Goal: Information Seeking & Learning: Learn about a topic

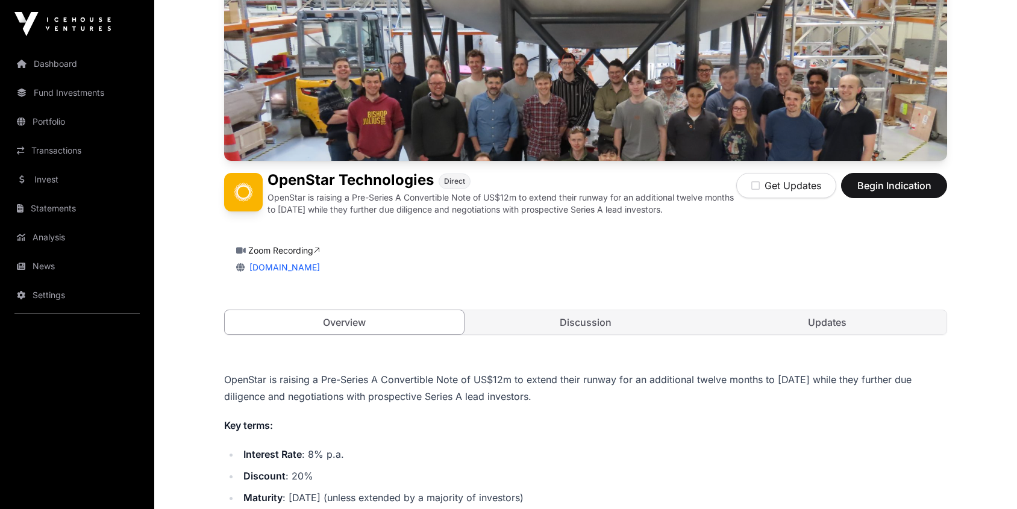
scroll to position [166, 0]
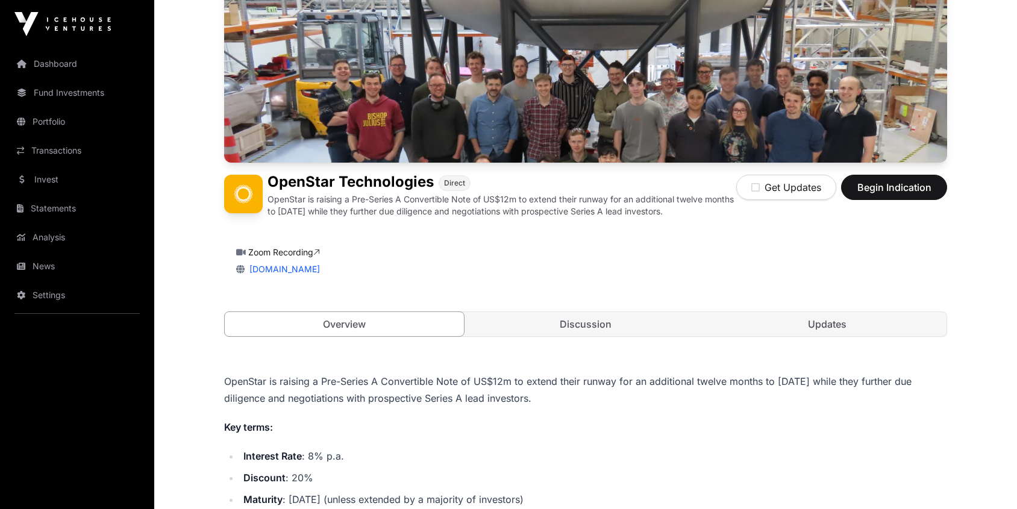
click at [583, 324] on link "Discussion" at bounding box center [585, 324] width 239 height 24
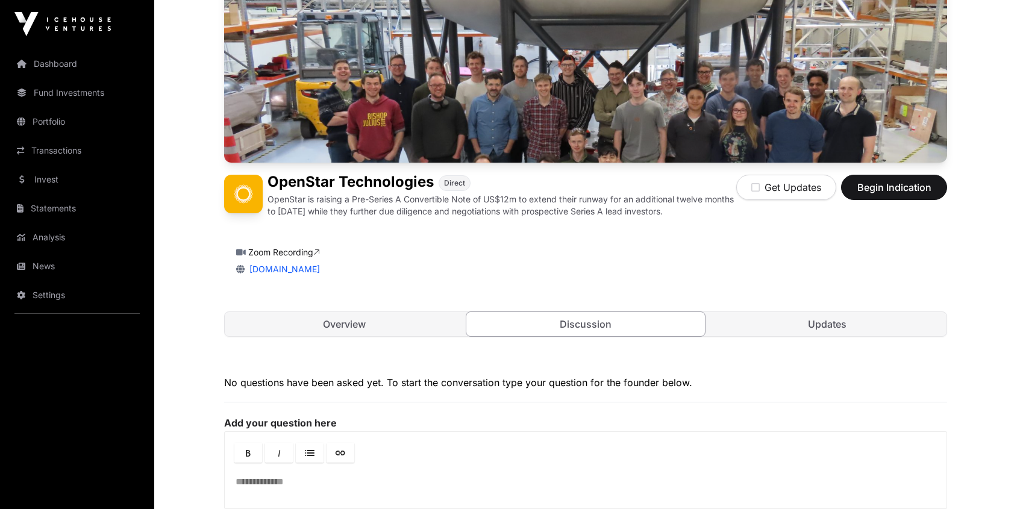
click at [398, 324] on link "Overview" at bounding box center [344, 324] width 239 height 24
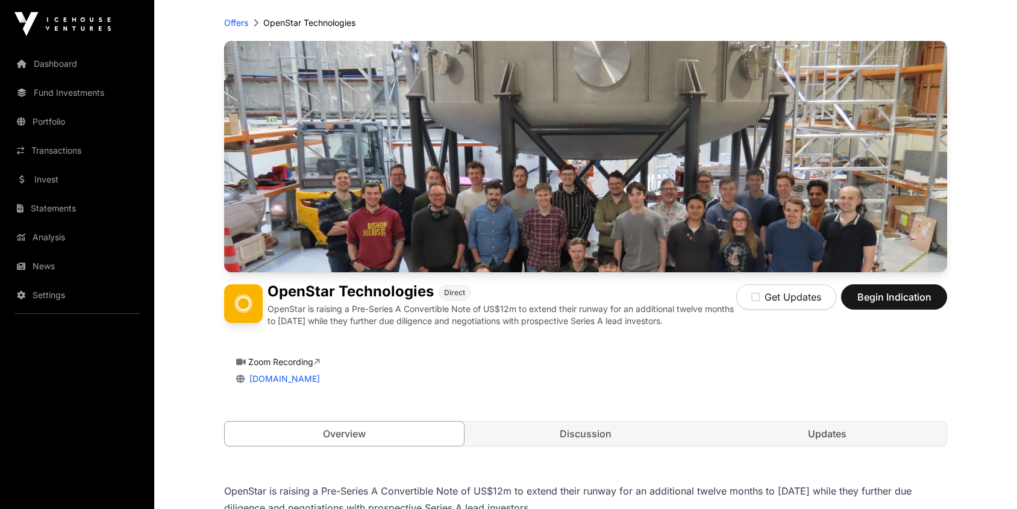
scroll to position [19, 0]
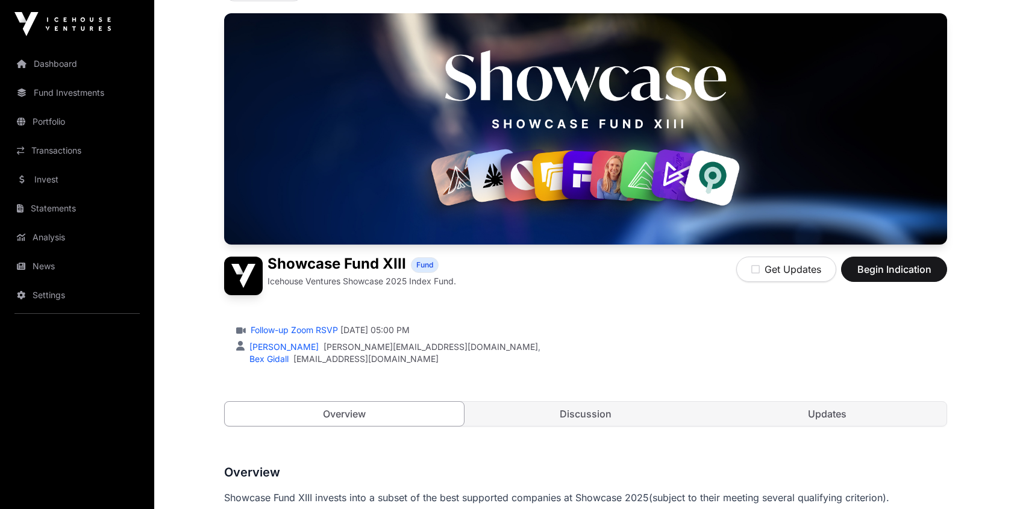
scroll to position [95, 0]
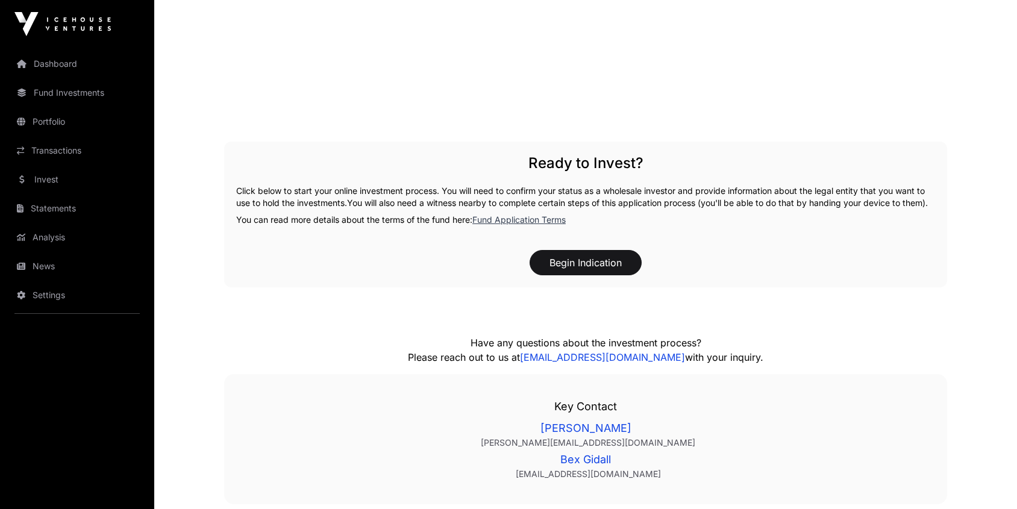
scroll to position [1704, 0]
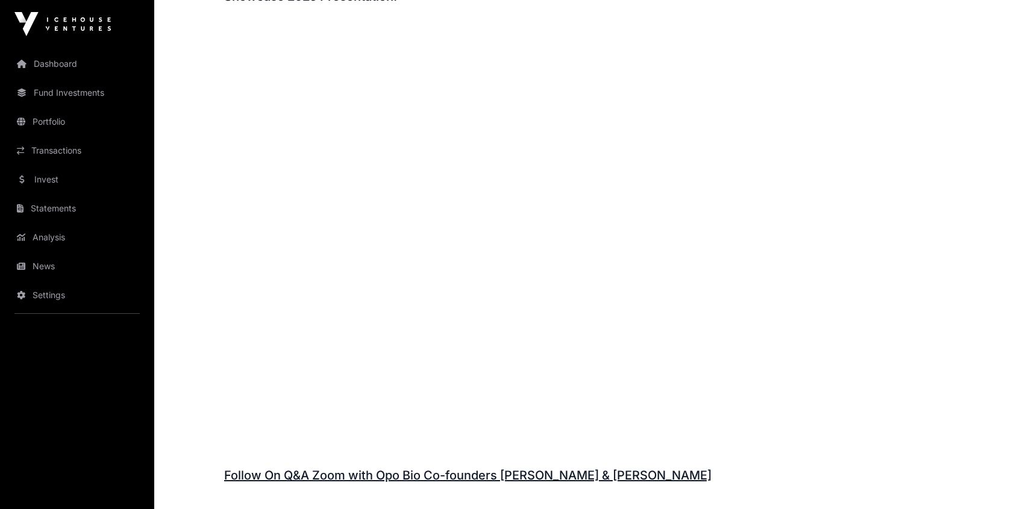
scroll to position [1374, 0]
click at [354, 476] on link "Follow On Q&A Zoom with Opo Bio Co-founders [PERSON_NAME] & [PERSON_NAME]" at bounding box center [468, 477] width 488 height 14
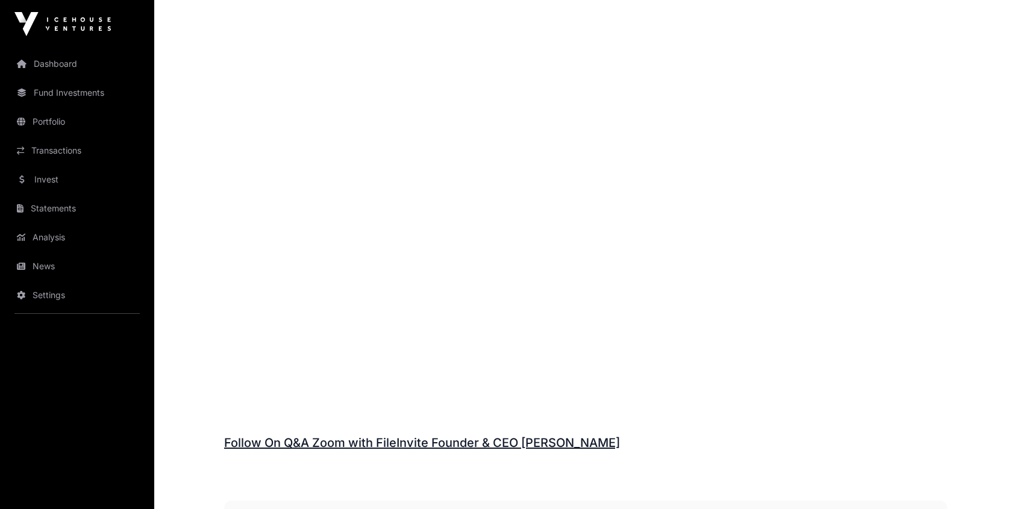
scroll to position [1428, 0]
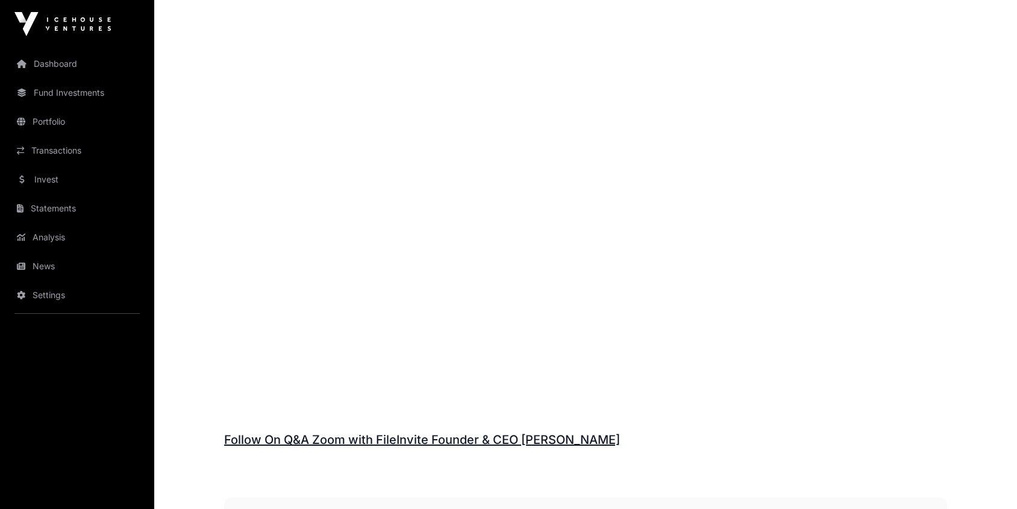
click at [341, 436] on link "Follow On Q&A Zoom with FileInvite Founder & CEO [PERSON_NAME]" at bounding box center [422, 440] width 396 height 14
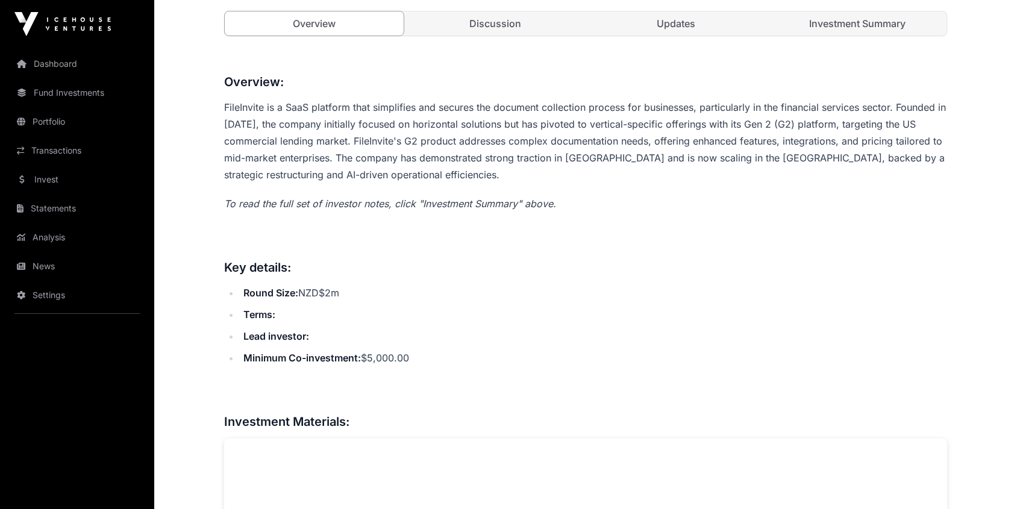
scroll to position [304, 0]
